Goal: Find specific page/section: Find specific page/section

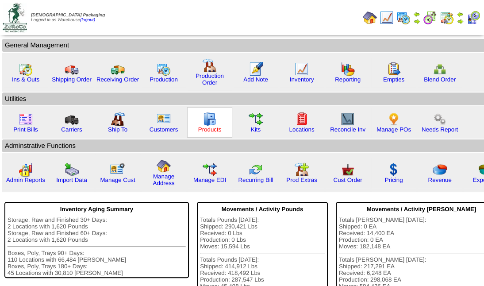
click at [216, 128] on link "Products" at bounding box center [209, 129] width 23 height 7
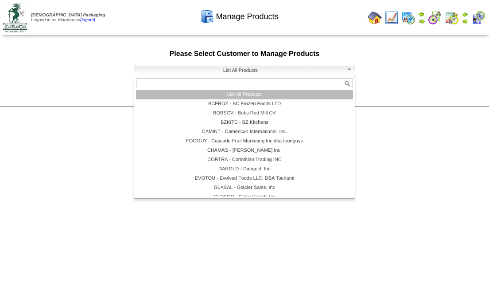
click at [351, 69] on b at bounding box center [351, 71] width 8 height 12
type input "*"
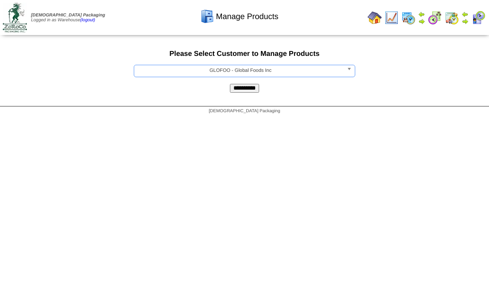
click at [240, 89] on input "**********" at bounding box center [244, 88] width 29 height 9
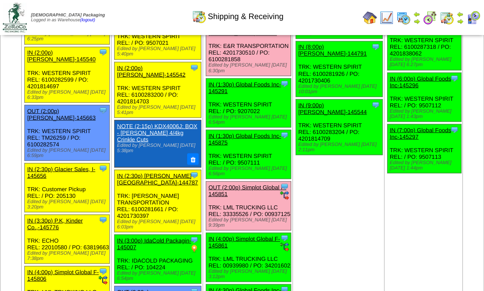
scroll to position [1033, 0]
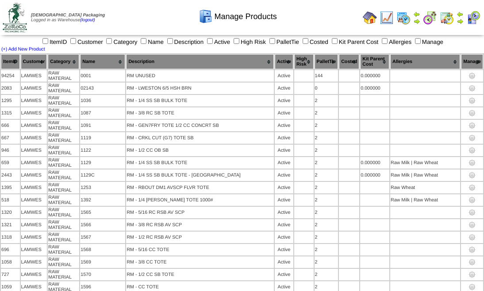
scroll to position [3434, 0]
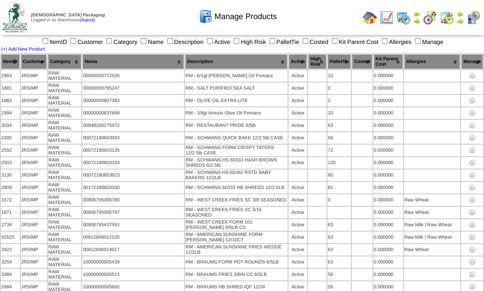
scroll to position [878, 0]
